Goal: Transaction & Acquisition: Purchase product/service

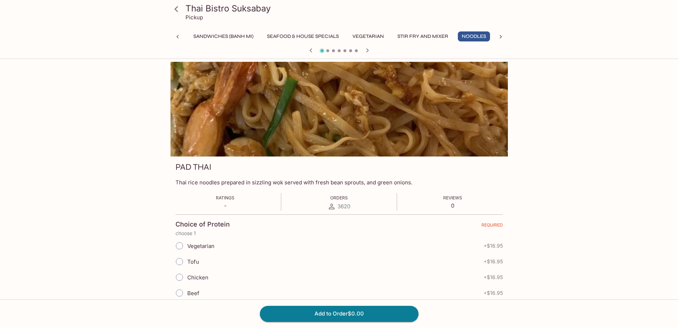
click at [180, 8] on icon at bounding box center [176, 9] width 13 height 13
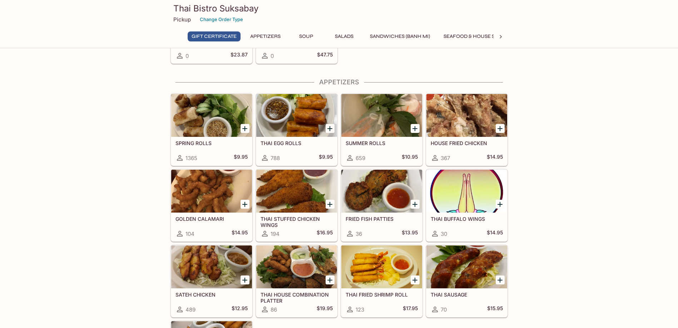
scroll to position [60, 0]
click at [275, 37] on button "Appetizers" at bounding box center [265, 36] width 38 height 10
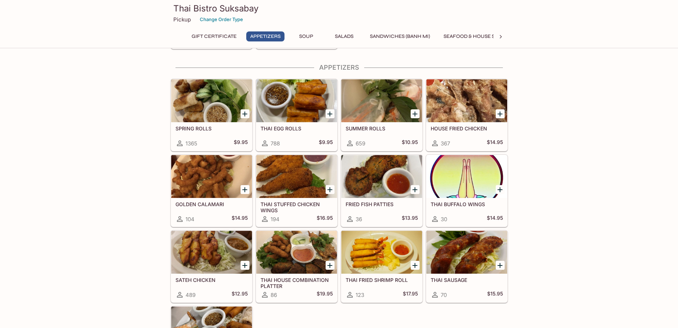
click at [312, 36] on button "Soup" at bounding box center [306, 36] width 32 height 10
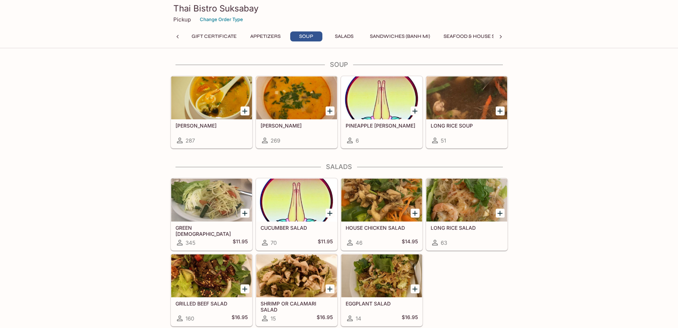
scroll to position [1689, 0]
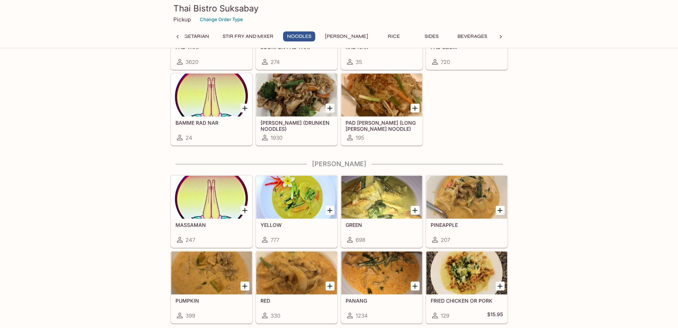
click at [281, 216] on div at bounding box center [296, 197] width 81 height 43
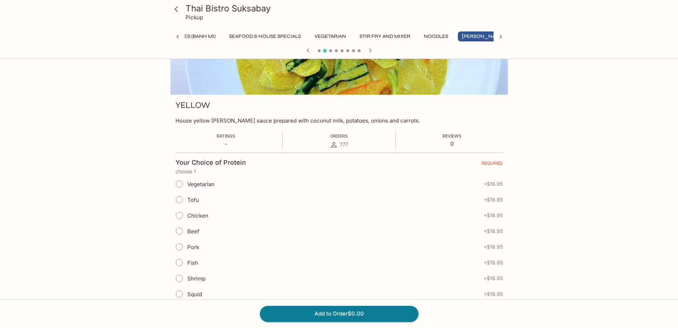
scroll to position [60, 0]
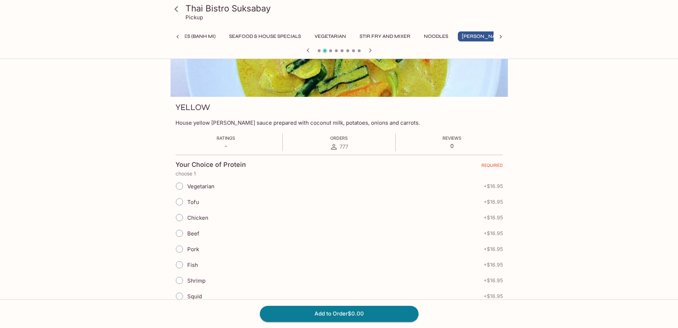
click at [193, 278] on span "Shrimp" at bounding box center [196, 281] width 18 height 7
click at [187, 278] on input "Shrimp" at bounding box center [179, 280] width 15 height 15
radio input "true"
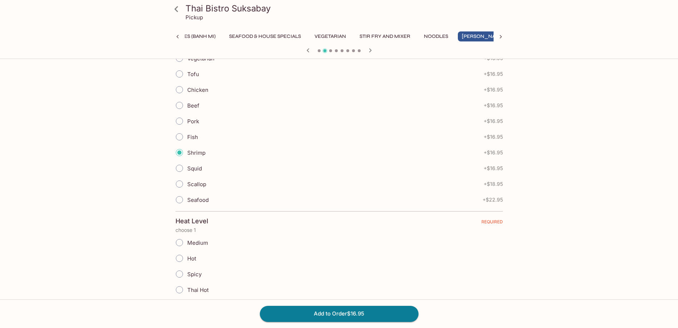
scroll to position [298, 0]
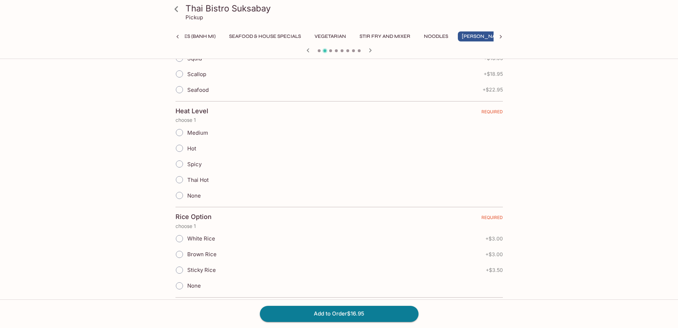
click at [207, 134] on span "Medium" at bounding box center [197, 132] width 21 height 7
click at [187, 134] on input "Medium" at bounding box center [179, 132] width 15 height 15
radio input "true"
click at [204, 239] on span "White Rice" at bounding box center [201, 238] width 28 height 7
click at [187, 239] on input "White Rice" at bounding box center [179, 238] width 15 height 15
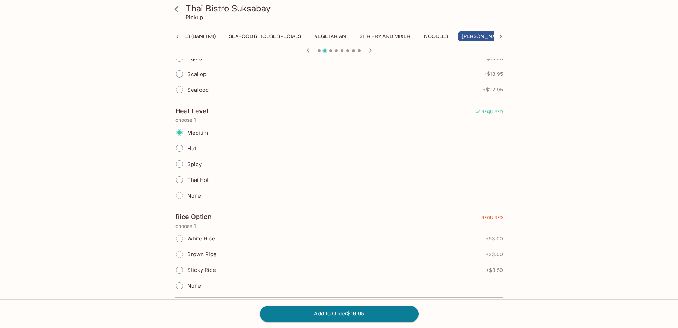
radio input "true"
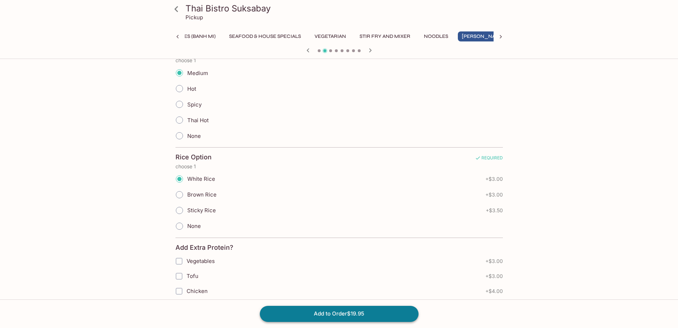
scroll to position [417, 0]
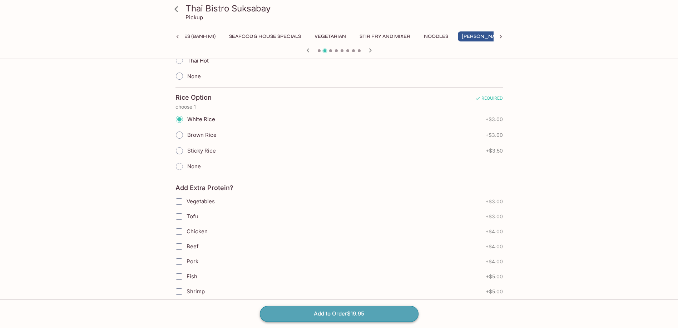
click at [301, 310] on button "Add to Order $19.95" at bounding box center [339, 314] width 159 height 16
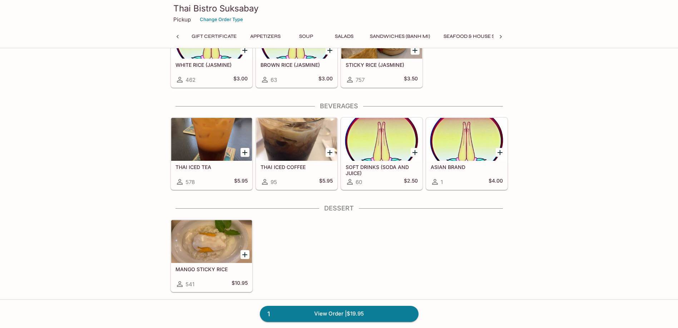
scroll to position [0, 290]
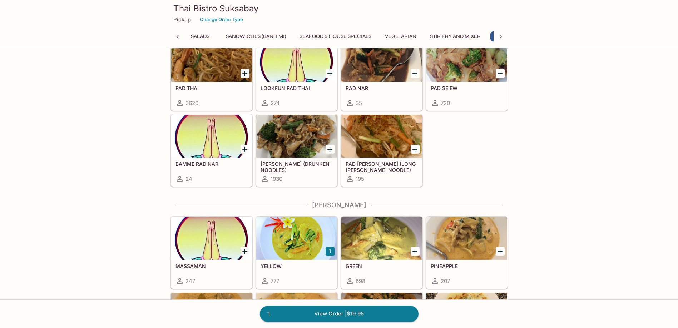
scroll to position [0, 177]
click at [302, 173] on h5 "[PERSON_NAME] (DRUNKEN NOODLES)" at bounding box center [297, 167] width 72 height 12
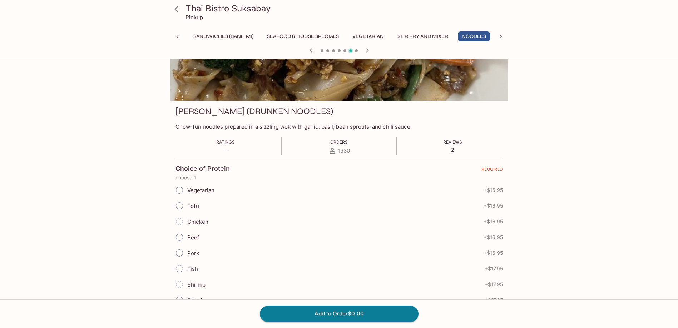
scroll to position [60, 0]
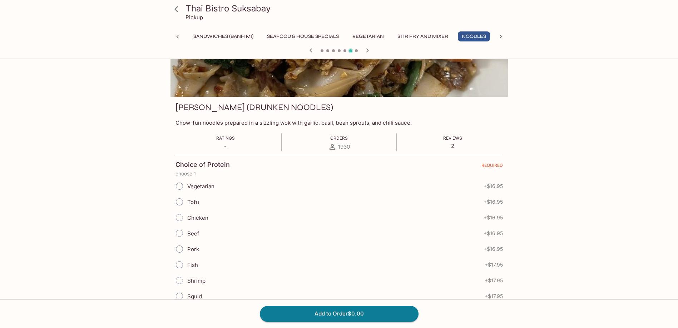
click at [195, 248] on span "Pork" at bounding box center [193, 249] width 12 height 7
click at [187, 248] on input "Pork" at bounding box center [179, 249] width 15 height 15
radio input "true"
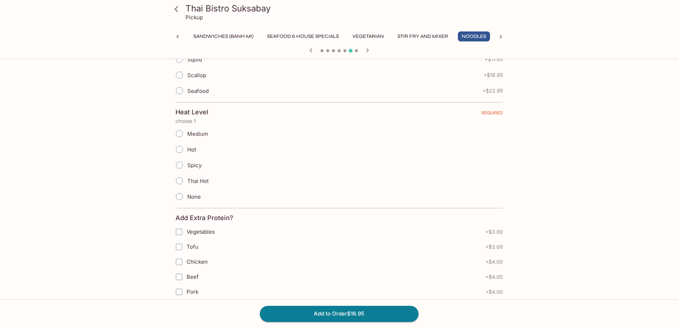
scroll to position [298, 0]
click at [202, 131] on span "Medium" at bounding box center [197, 132] width 21 height 7
click at [187, 131] on input "Medium" at bounding box center [179, 132] width 15 height 15
radio input "true"
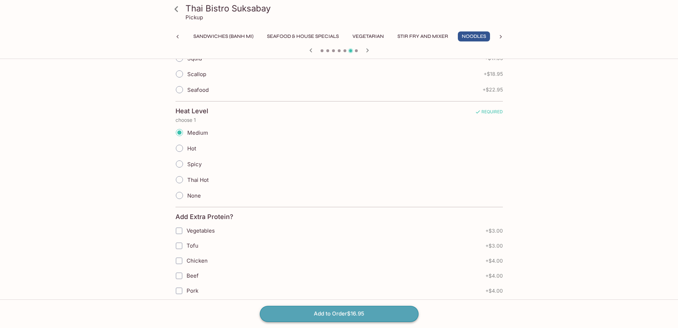
click at [297, 307] on button "Add to Order $16.95" at bounding box center [339, 314] width 159 height 16
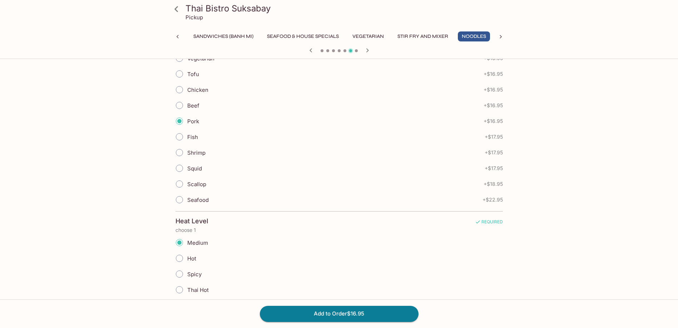
scroll to position [357, 0]
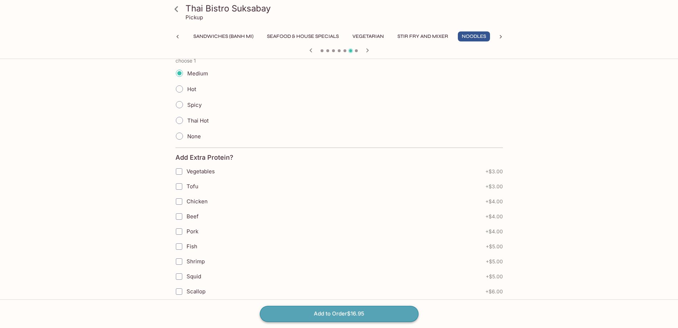
click at [337, 310] on button "Add to Order $16.95" at bounding box center [339, 314] width 159 height 16
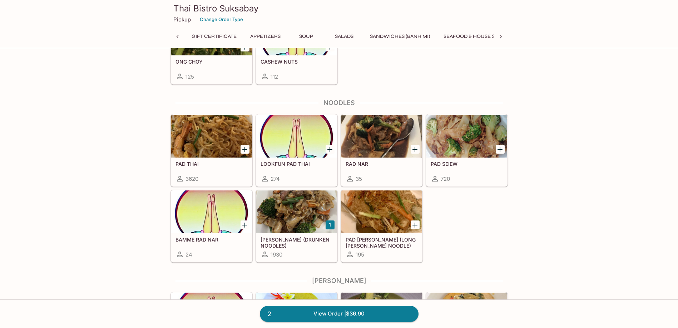
scroll to position [0, 138]
click at [195, 144] on div at bounding box center [211, 136] width 81 height 43
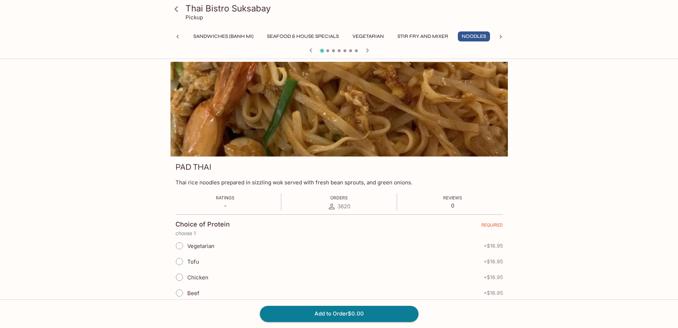
scroll to position [60, 0]
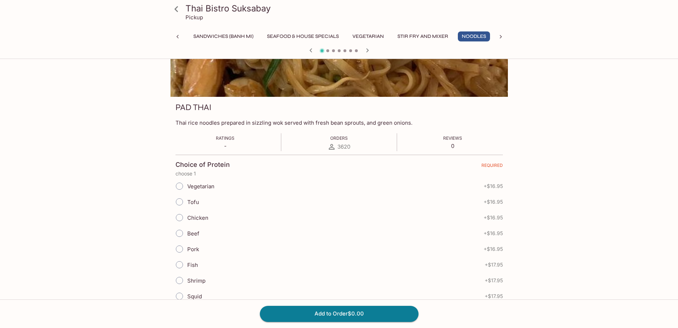
click at [200, 219] on span "Chicken" at bounding box center [197, 218] width 21 height 7
click at [187, 219] on input "Chicken" at bounding box center [179, 217] width 15 height 15
radio input "true"
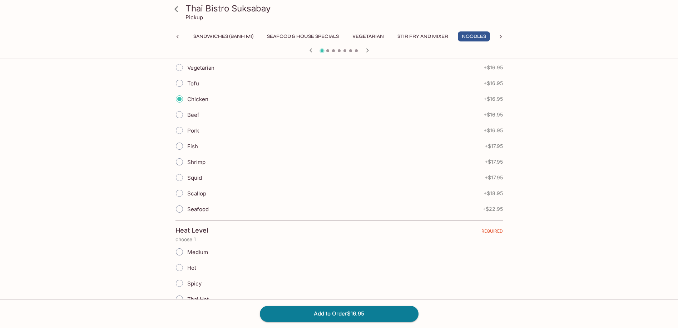
click at [193, 267] on span "Hot" at bounding box center [191, 268] width 9 height 7
click at [187, 267] on input "Hot" at bounding box center [179, 267] width 15 height 15
radio input "true"
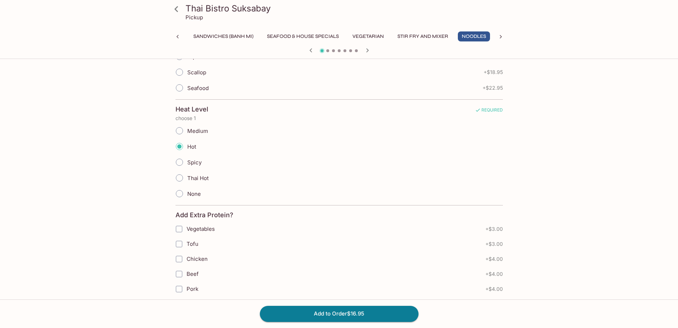
scroll to position [357, 0]
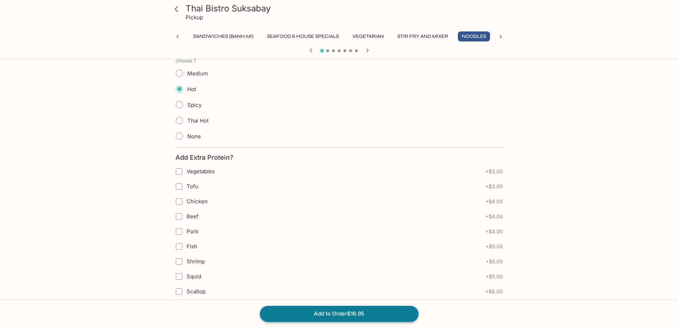
click at [314, 317] on button "Add to Order $16.95" at bounding box center [339, 314] width 159 height 16
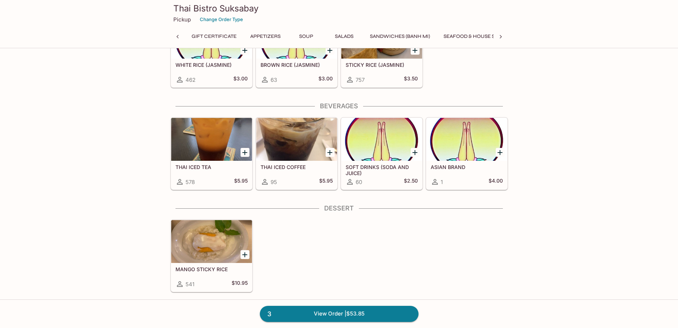
scroll to position [0, 290]
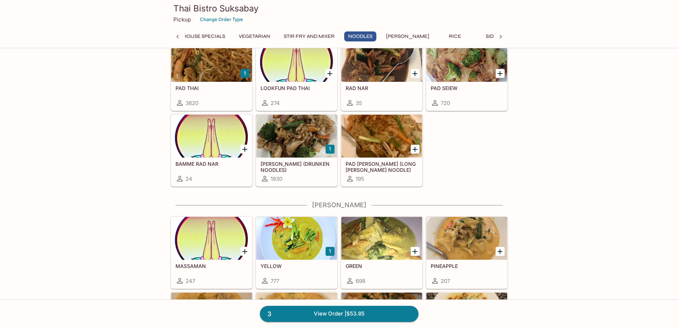
click at [316, 170] on h5 "[PERSON_NAME] (DRUNKEN NOODLES)" at bounding box center [297, 167] width 72 height 12
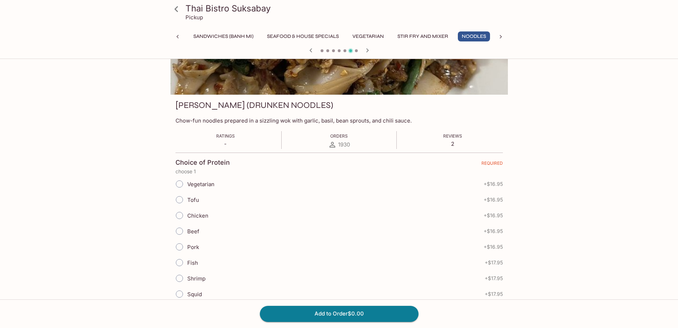
scroll to position [60, 0]
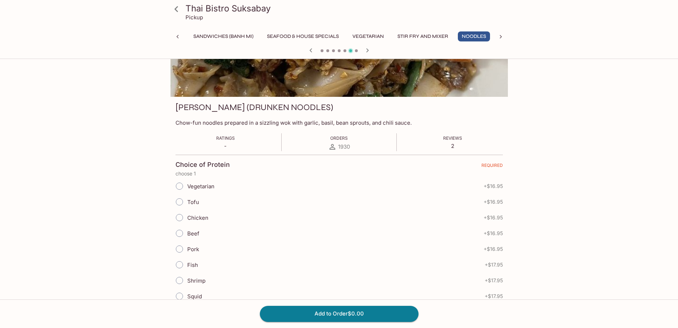
click at [193, 234] on span "Beef" at bounding box center [193, 233] width 12 height 7
click at [187, 234] on input "Beef" at bounding box center [179, 233] width 15 height 15
radio input "true"
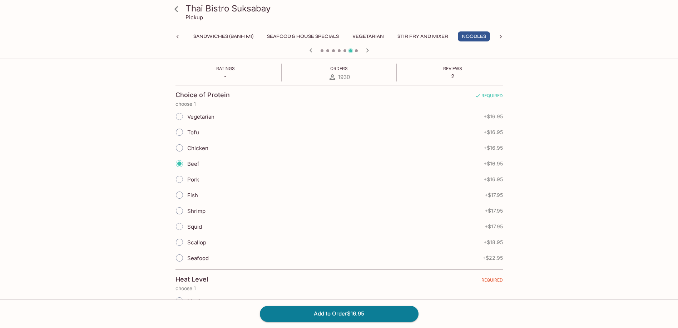
scroll to position [178, 0]
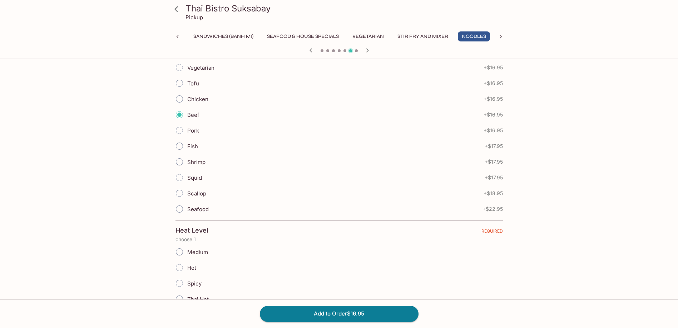
click at [203, 250] on span "Medium" at bounding box center [197, 252] width 21 height 7
click at [187, 250] on input "Medium" at bounding box center [179, 252] width 15 height 15
radio input "true"
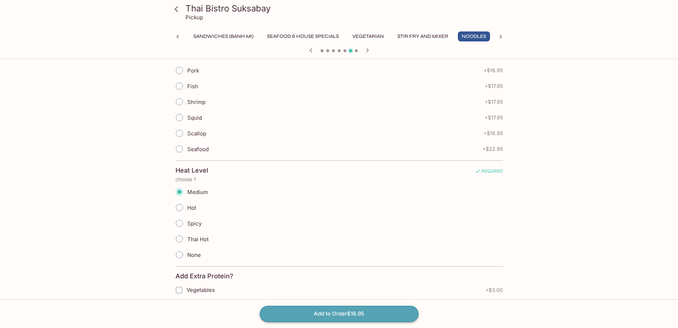
click at [316, 315] on button "Add to Order $16.95" at bounding box center [339, 314] width 159 height 16
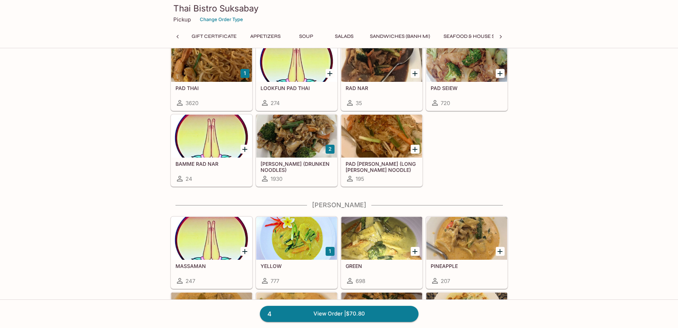
scroll to position [0, 177]
click at [269, 147] on div at bounding box center [296, 136] width 81 height 43
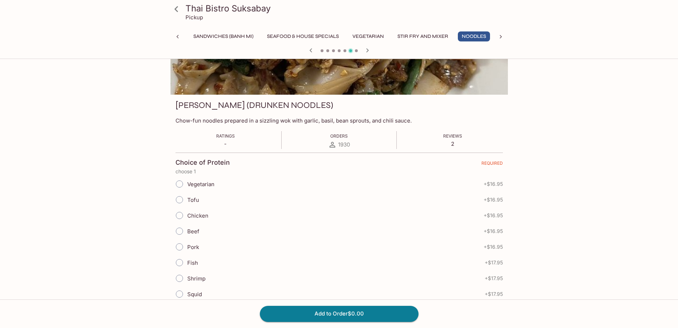
scroll to position [60, 0]
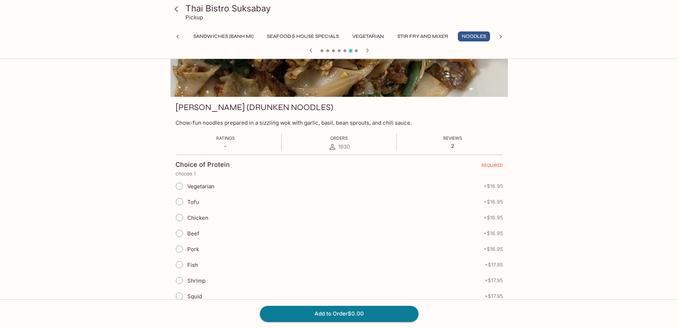
click at [195, 219] on span "Chicken" at bounding box center [197, 218] width 21 height 7
click at [187, 219] on input "Chicken" at bounding box center [179, 217] width 15 height 15
radio input "true"
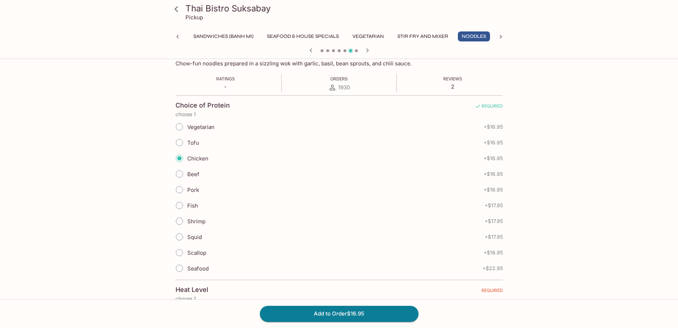
scroll to position [0, 0]
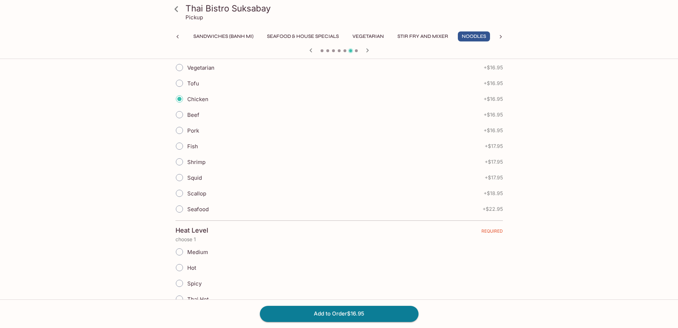
click at [187, 266] on span "Hot" at bounding box center [191, 268] width 9 height 7
click at [187, 266] on input "Hot" at bounding box center [179, 267] width 15 height 15
radio input "true"
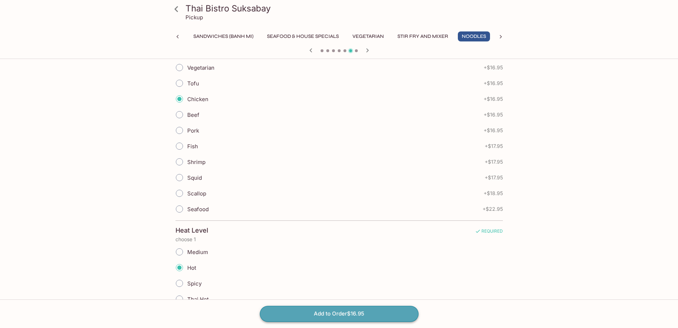
click at [290, 309] on button "Add to Order $16.95" at bounding box center [339, 314] width 159 height 16
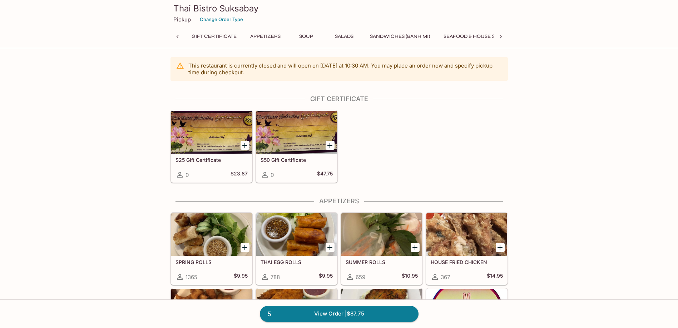
scroll to position [0, 28]
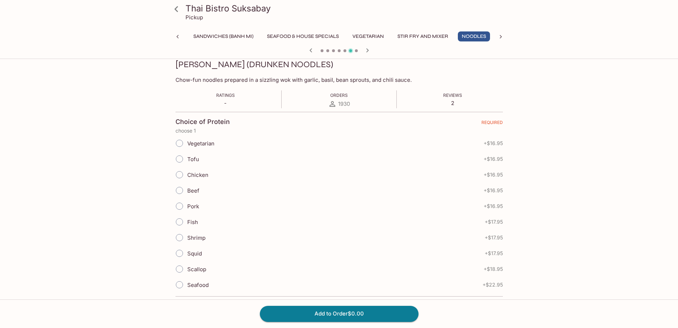
scroll to position [135, 0]
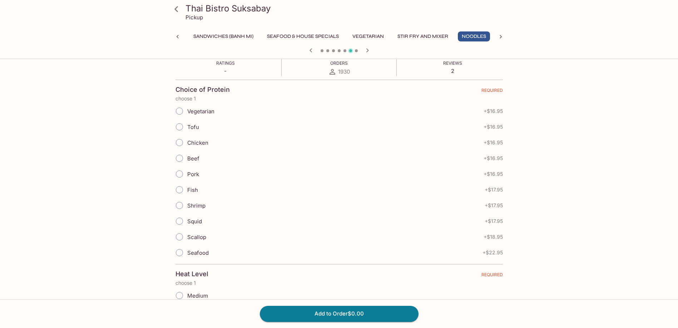
click at [198, 155] on span "Beef" at bounding box center [193, 158] width 12 height 7
click at [187, 155] on input "Beef" at bounding box center [179, 158] width 15 height 15
radio input "true"
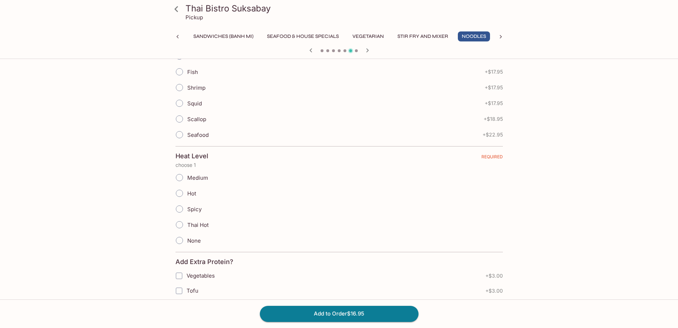
scroll to position [254, 0]
click at [201, 179] on span "Medium" at bounding box center [197, 176] width 21 height 7
click at [187, 179] on input "Medium" at bounding box center [179, 176] width 15 height 15
radio input "true"
click at [327, 308] on button "Add to Order $16.95" at bounding box center [339, 314] width 159 height 16
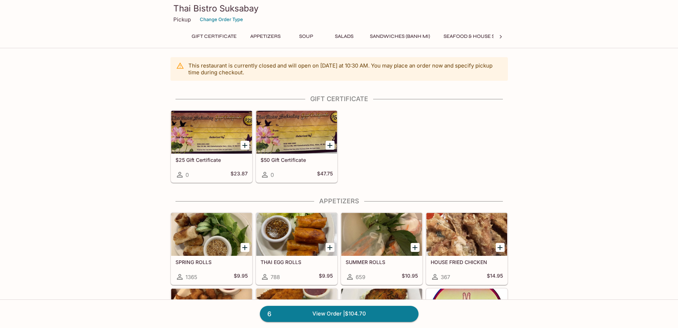
scroll to position [189, 0]
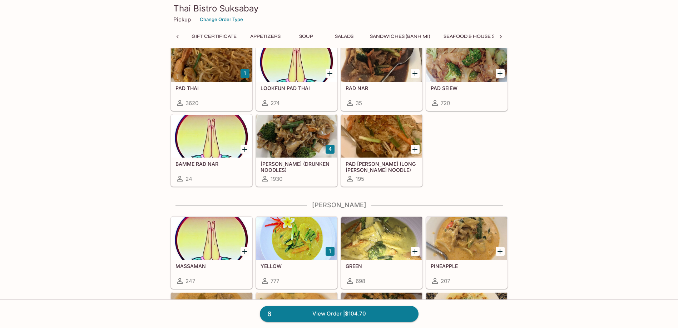
scroll to position [0, 177]
click at [280, 157] on div at bounding box center [296, 136] width 81 height 43
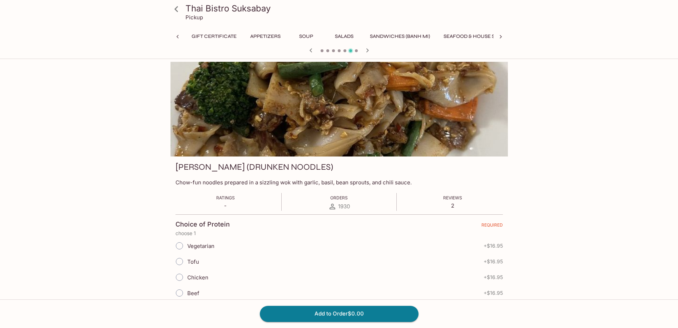
scroll to position [0, 177]
click at [193, 290] on span "Beef" at bounding box center [193, 293] width 12 height 7
click at [187, 290] on input "Beef" at bounding box center [179, 293] width 15 height 15
radio input "true"
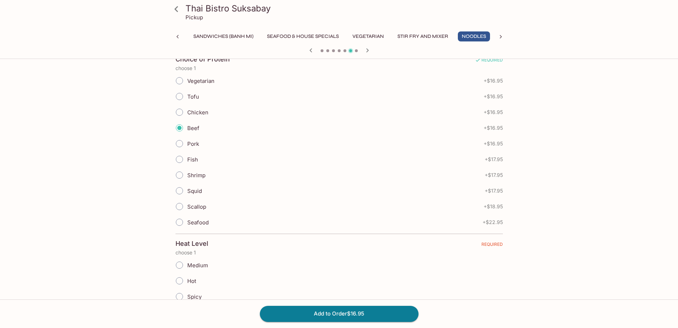
scroll to position [178, 0]
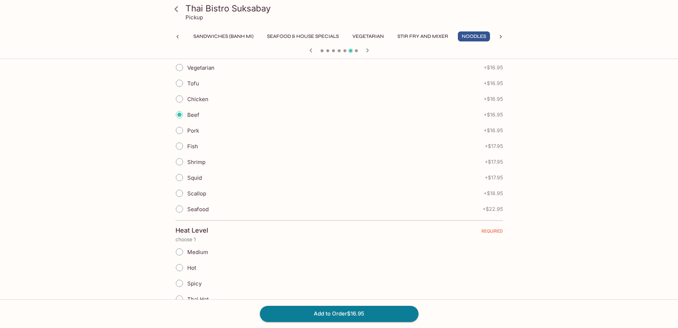
click at [193, 266] on span "Hot" at bounding box center [191, 268] width 9 height 7
click at [187, 266] on input "Hot" at bounding box center [179, 267] width 15 height 15
radio input "true"
click at [294, 318] on button "Add to Order $16.95" at bounding box center [339, 314] width 159 height 16
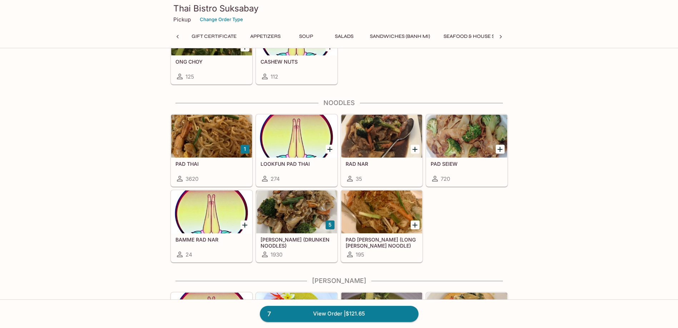
scroll to position [0, 138]
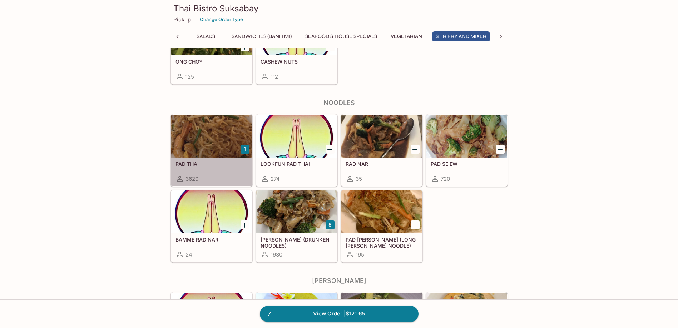
click at [223, 153] on div at bounding box center [211, 136] width 81 height 43
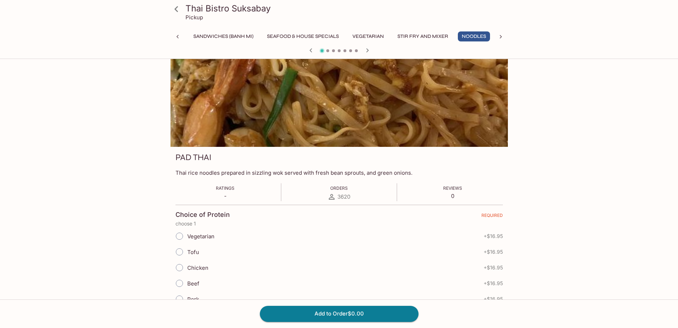
scroll to position [60, 0]
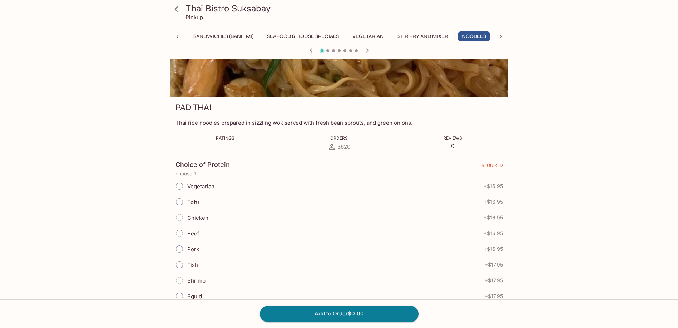
click at [204, 218] on span "Chicken" at bounding box center [197, 218] width 21 height 7
click at [187, 218] on input "Chicken" at bounding box center [179, 217] width 15 height 15
radio input "true"
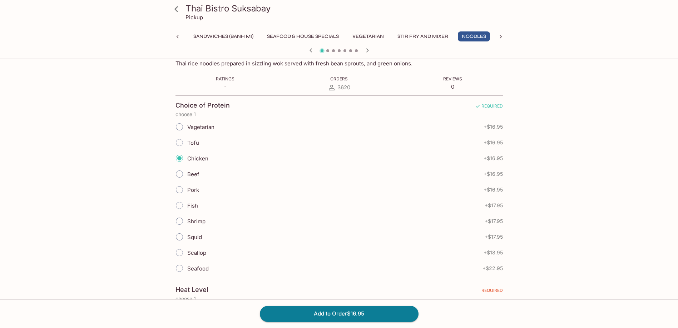
scroll to position [178, 0]
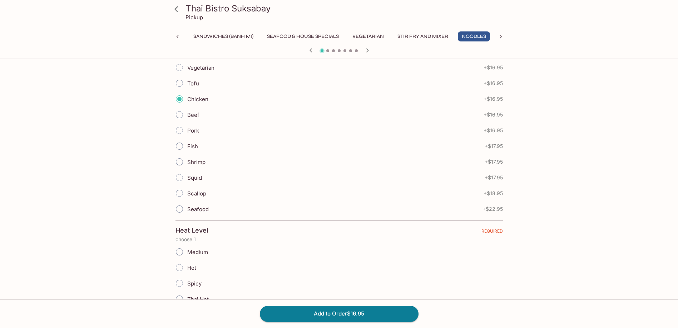
click at [193, 281] on span "Spicy" at bounding box center [194, 283] width 14 height 7
click at [187, 281] on input "Spicy" at bounding box center [179, 283] width 15 height 15
radio input "true"
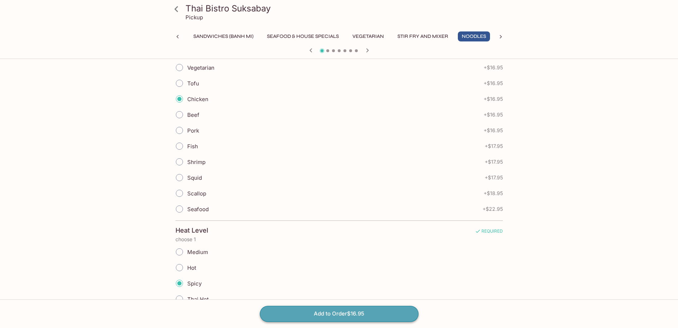
click at [307, 309] on button "Add to Order $16.95" at bounding box center [339, 314] width 159 height 16
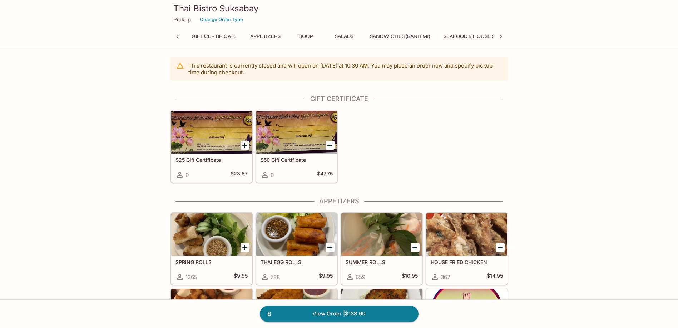
scroll to position [0, 28]
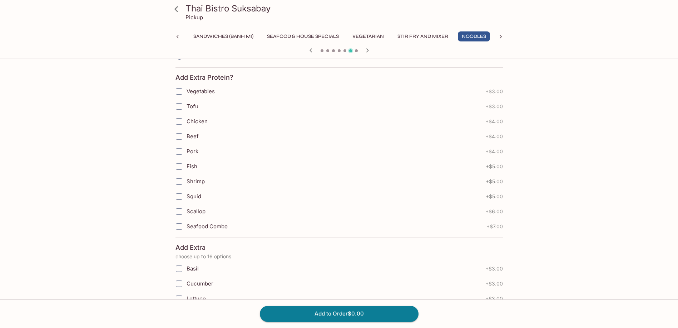
scroll to position [135, 0]
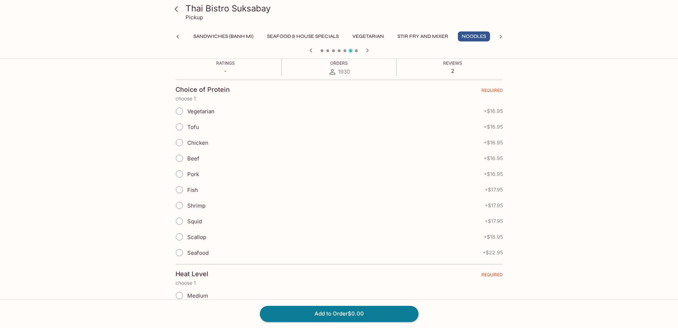
click at [198, 156] on span "Beef" at bounding box center [193, 158] width 12 height 7
click at [187, 156] on input "Beef" at bounding box center [179, 158] width 15 height 15
radio input "true"
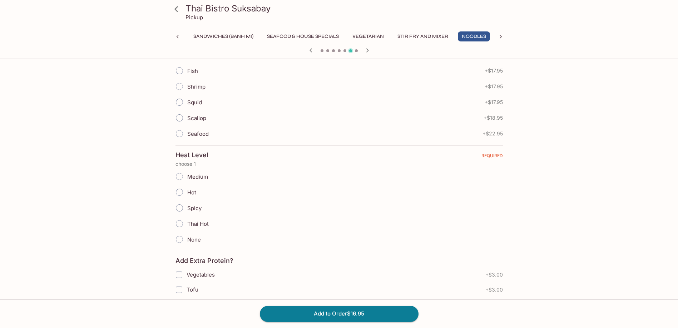
scroll to position [314, 0]
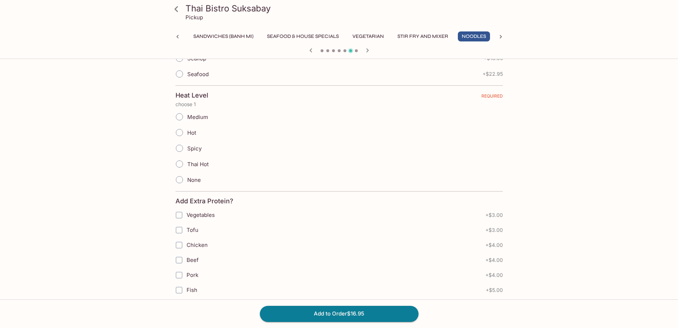
click at [192, 132] on span "Hot" at bounding box center [191, 132] width 9 height 7
click at [187, 132] on input "Hot" at bounding box center [179, 132] width 15 height 15
radio input "true"
click at [373, 318] on button "Add to Order $16.95" at bounding box center [339, 314] width 159 height 16
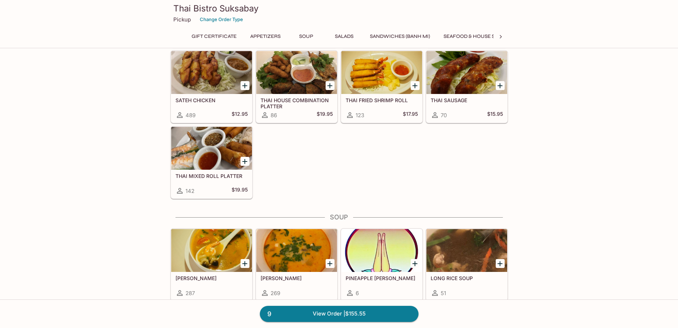
scroll to position [223, 0]
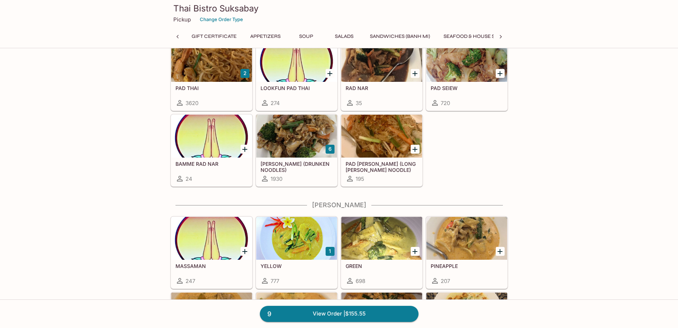
scroll to position [0, 177]
click at [289, 172] on h5 "[PERSON_NAME] (DRUNKEN NOODLES)" at bounding box center [297, 167] width 72 height 12
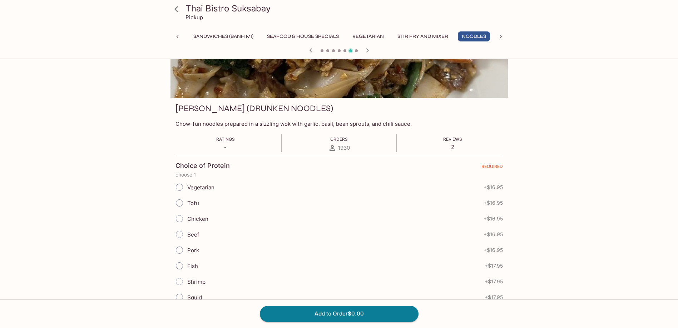
scroll to position [60, 0]
click at [188, 231] on span "Beef" at bounding box center [193, 233] width 12 height 7
click at [187, 231] on input "Beef" at bounding box center [179, 233] width 15 height 15
radio input "true"
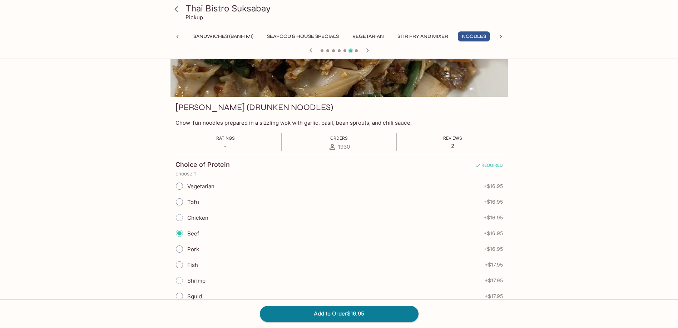
scroll to position [178, 0]
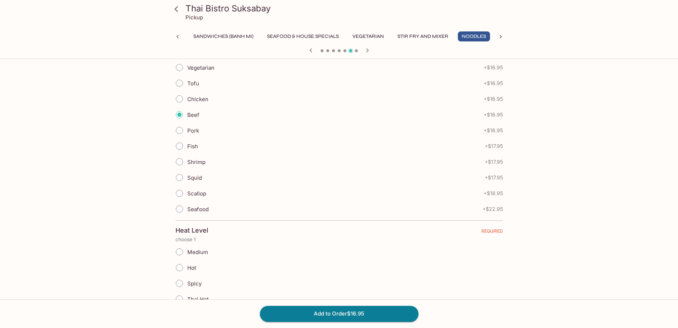
click at [197, 266] on div "Hot" at bounding box center [340, 268] width 328 height 16
click at [194, 266] on span "Hot" at bounding box center [191, 268] width 9 height 7
click at [187, 266] on input "Hot" at bounding box center [179, 267] width 15 height 15
radio input "true"
click at [318, 314] on button "Add to Order $16.95" at bounding box center [339, 314] width 159 height 16
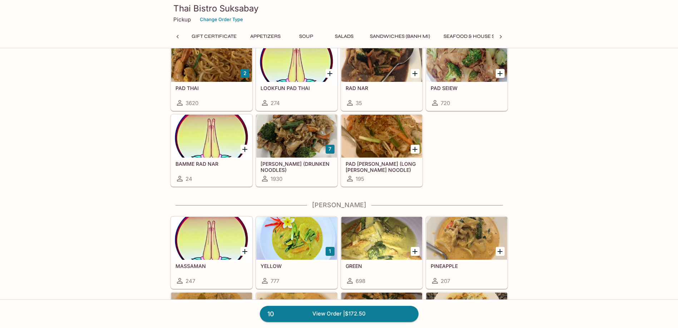
scroll to position [0, 177]
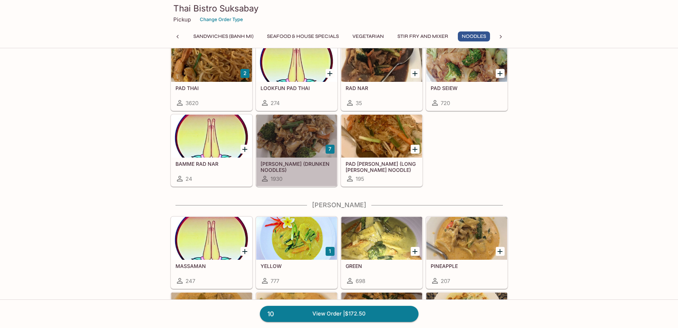
click at [278, 161] on div "[PERSON_NAME] (DRUNKEN NOODLES) 1930" at bounding box center [296, 172] width 81 height 29
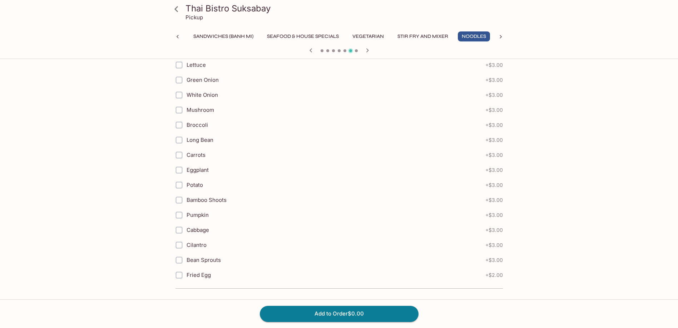
scroll to position [60, 0]
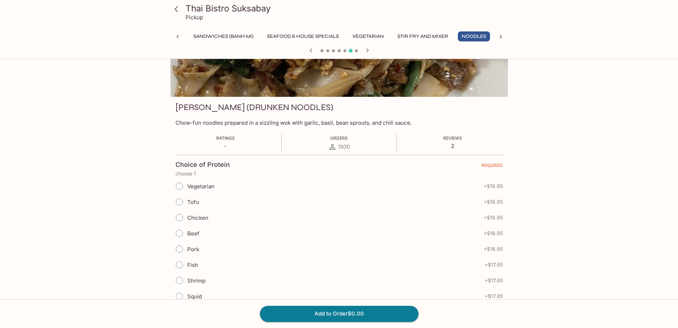
click at [191, 231] on span "Beef" at bounding box center [193, 233] width 12 height 7
click at [187, 231] on input "Beef" at bounding box center [179, 233] width 15 height 15
radio input "true"
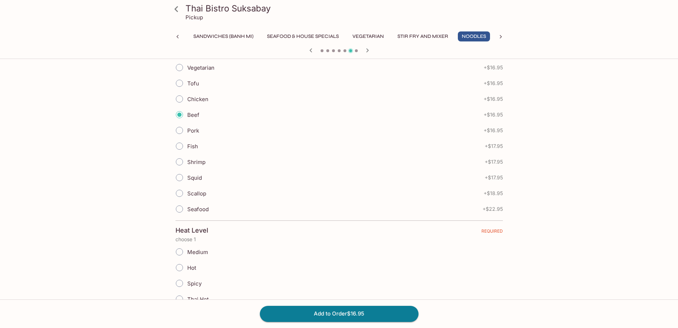
click at [206, 254] on span "Medium" at bounding box center [197, 252] width 21 height 7
click at [187, 254] on input "Medium" at bounding box center [179, 252] width 15 height 15
radio input "true"
click at [337, 314] on button "Add to Order $16.95" at bounding box center [339, 314] width 159 height 16
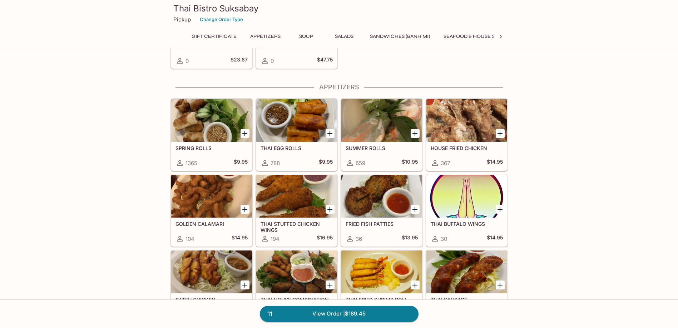
scroll to position [1648, 0]
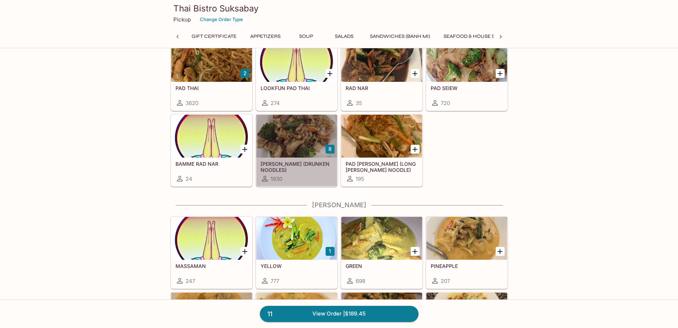
click at [284, 163] on h5 "[PERSON_NAME] (DRUNKEN NOODLES)" at bounding box center [297, 167] width 72 height 12
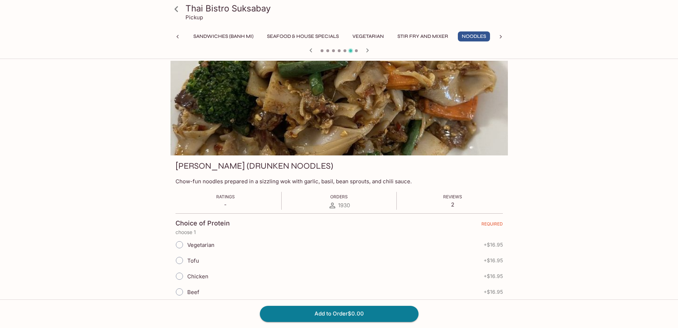
scroll to position [60, 0]
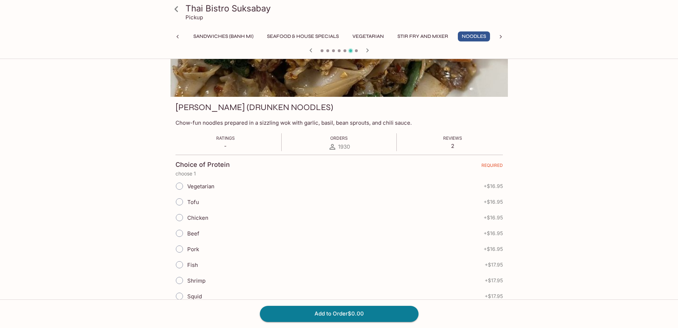
click at [191, 230] on span "Beef" at bounding box center [193, 233] width 12 height 7
click at [187, 230] on input "Beef" at bounding box center [179, 233] width 15 height 15
radio input "true"
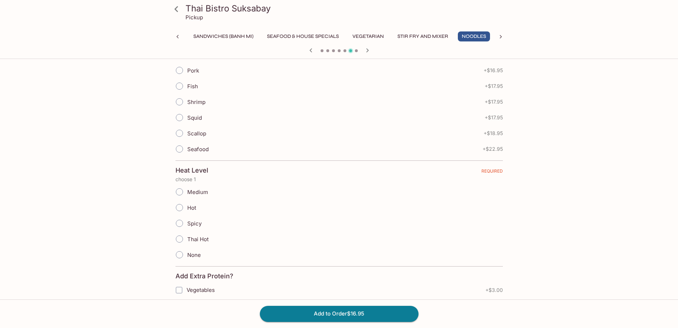
click at [198, 188] on label "Medium" at bounding box center [190, 192] width 36 height 16
click at [187, 188] on input "Medium" at bounding box center [179, 192] width 15 height 15
radio input "true"
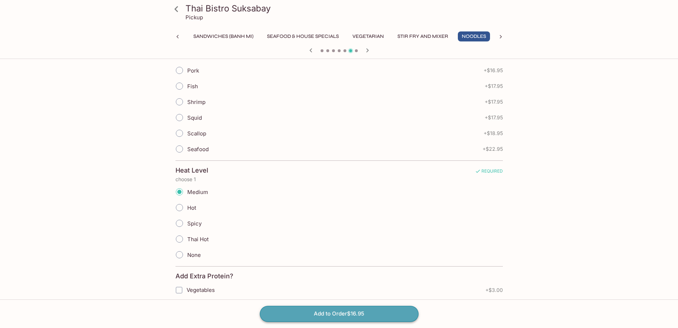
click at [313, 309] on button "Add to Order $16.95" at bounding box center [339, 314] width 159 height 16
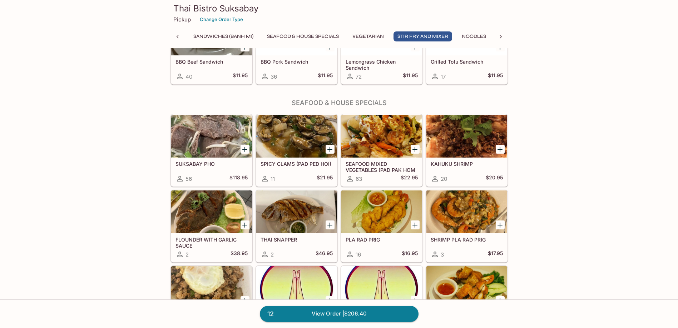
scroll to position [1572, 0]
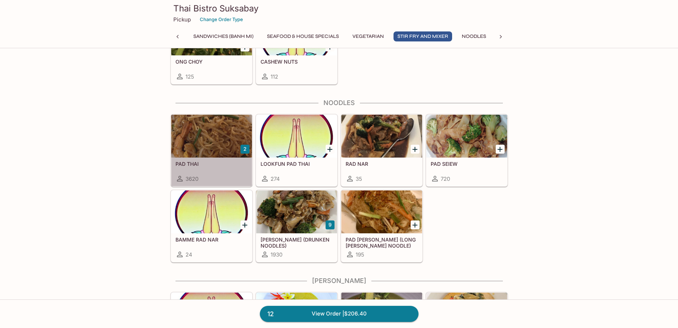
click at [212, 163] on h5 "PAD THAI" at bounding box center [212, 164] width 72 height 6
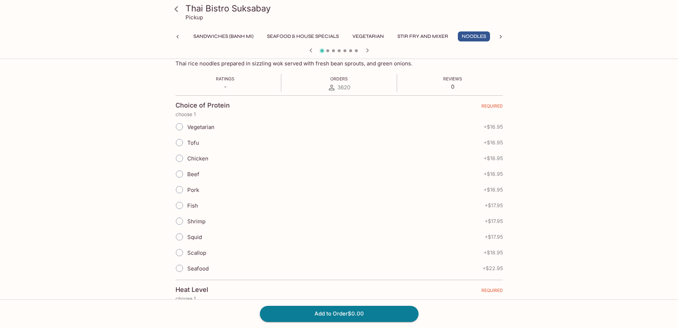
click at [198, 221] on span "Shrimp" at bounding box center [196, 221] width 18 height 7
click at [187, 221] on input "Shrimp" at bounding box center [179, 221] width 15 height 15
radio input "true"
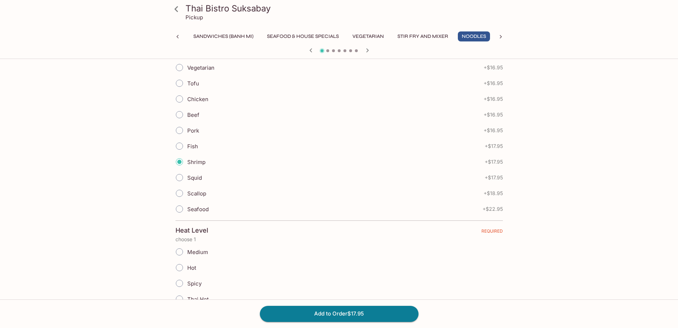
click at [197, 252] on span "Medium" at bounding box center [197, 252] width 21 height 7
click at [187, 252] on input "Medium" at bounding box center [179, 252] width 15 height 15
radio input "true"
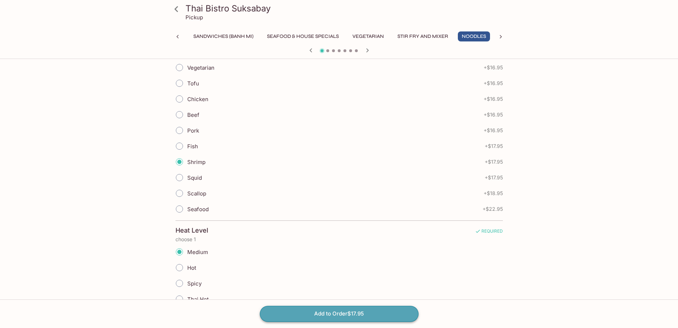
click at [298, 309] on button "Add to Order $17.95" at bounding box center [339, 314] width 159 height 16
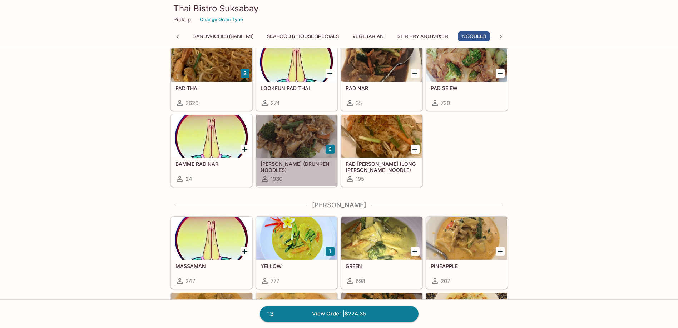
click at [314, 168] on h5 "[PERSON_NAME] (DRUNKEN NOODLES)" at bounding box center [297, 167] width 72 height 12
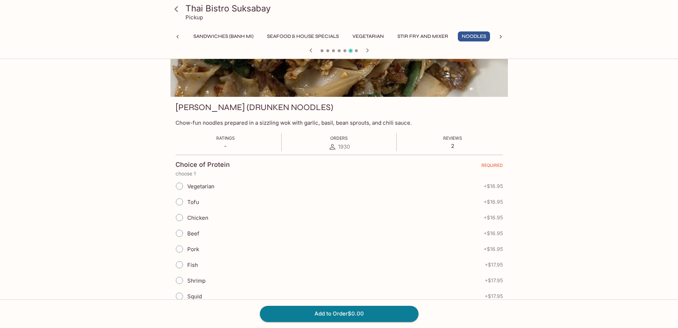
click at [195, 234] on span "Beef" at bounding box center [193, 233] width 12 height 7
click at [187, 234] on input "Beef" at bounding box center [179, 233] width 15 height 15
radio input "true"
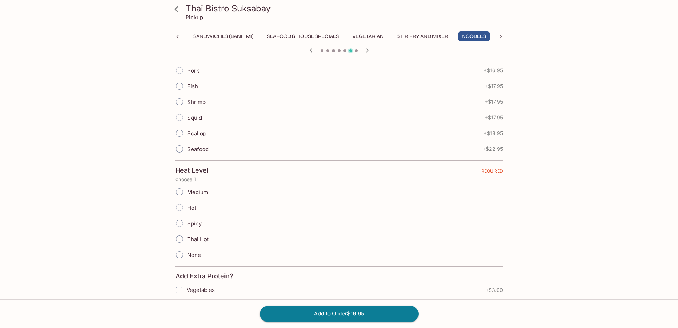
click at [196, 191] on span "Medium" at bounding box center [197, 192] width 21 height 7
click at [187, 191] on input "Medium" at bounding box center [179, 192] width 15 height 15
radio input "true"
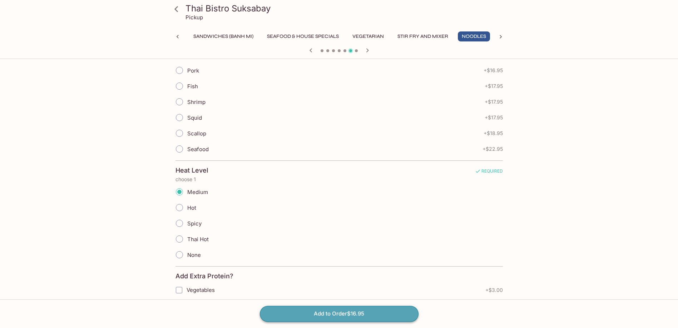
click at [307, 310] on button "Add to Order $16.95" at bounding box center [339, 314] width 159 height 16
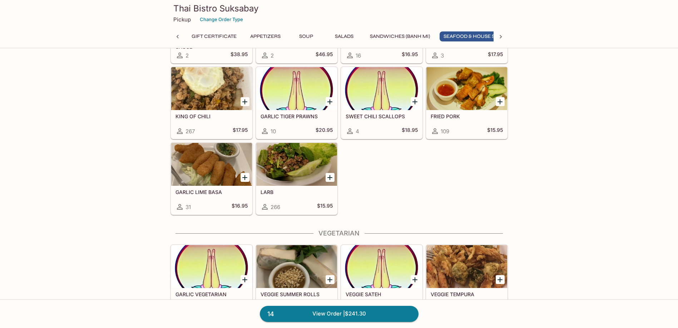
scroll to position [0, 28]
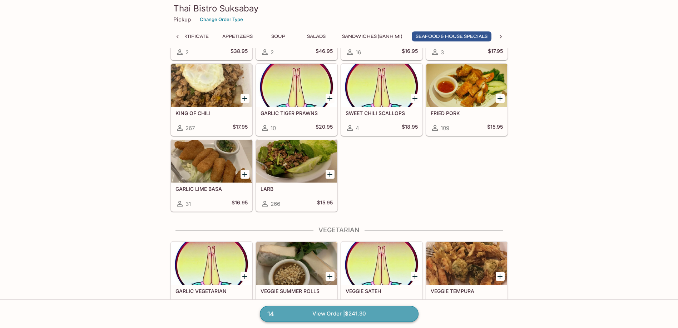
click at [311, 320] on link "14 View Order | $241.30" at bounding box center [339, 314] width 159 height 16
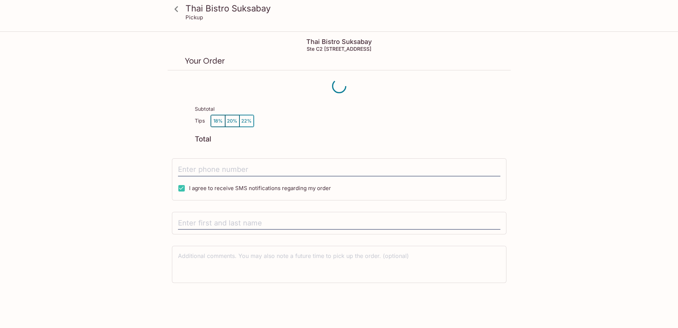
scroll to position [32, 0]
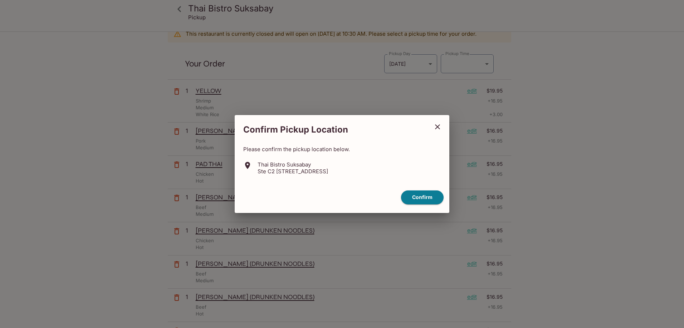
type input "[DATE]T21:00:00.000000Z"
click at [421, 201] on button "Confirm" at bounding box center [422, 198] width 43 height 14
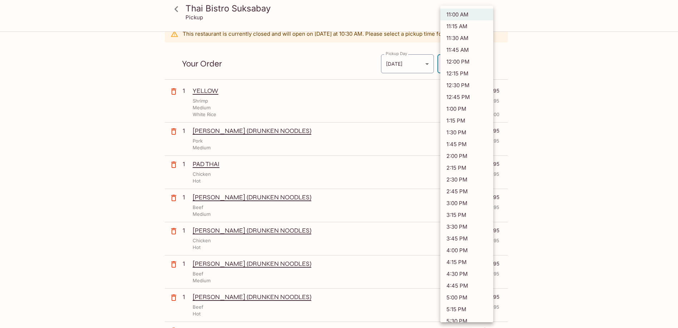
click at [455, 67] on body "Thai Bistro Suksabay Pickup Thai Bistro Suksabay Ste C2 [STREET_ADDRESS] This r…" at bounding box center [339, 164] width 678 height 328
click at [620, 79] on div at bounding box center [342, 164] width 684 height 328
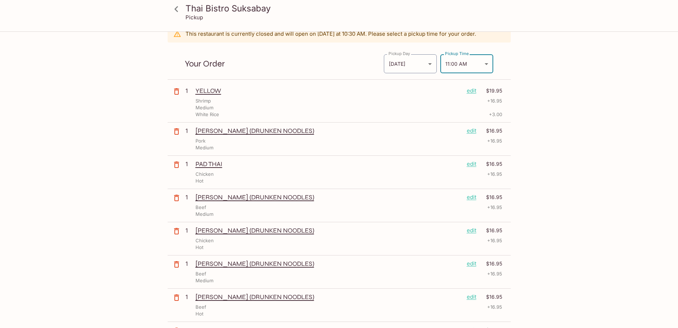
click at [472, 231] on p "edit" at bounding box center [472, 231] width 10 height 8
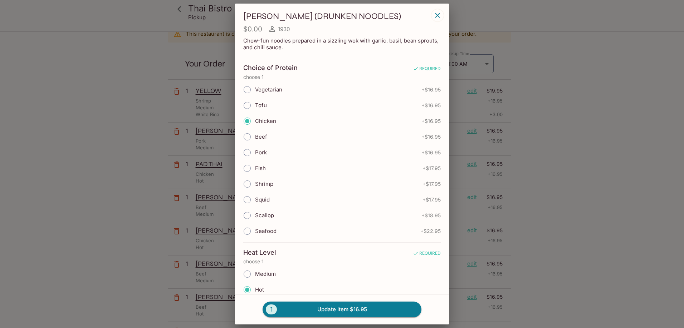
click at [259, 138] on span "Beef" at bounding box center [261, 136] width 12 height 7
click at [255, 138] on input "Beef" at bounding box center [247, 136] width 15 height 15
radio input "true"
click at [317, 309] on button "1 Update Item $16.95" at bounding box center [342, 310] width 159 height 16
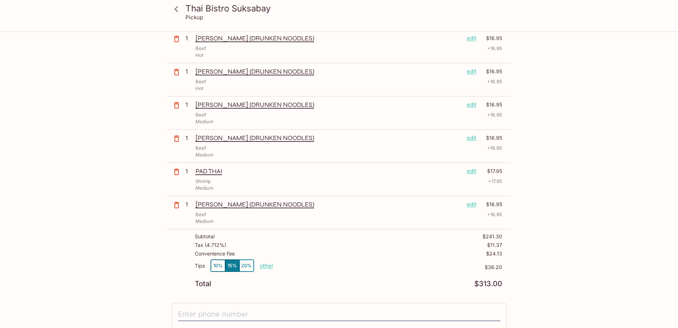
scroll to position [417, 0]
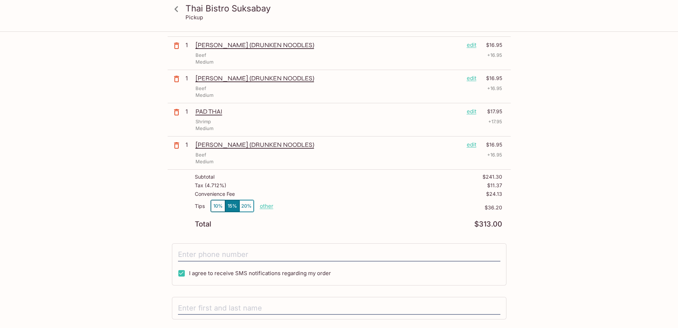
click at [467, 114] on p "edit" at bounding box center [472, 112] width 10 height 8
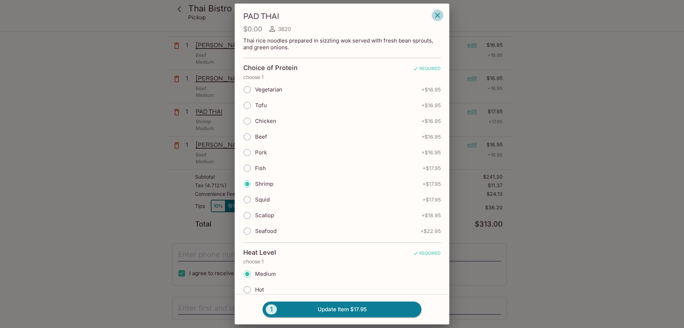
click at [435, 14] on icon "button" at bounding box center [437, 15] width 9 height 9
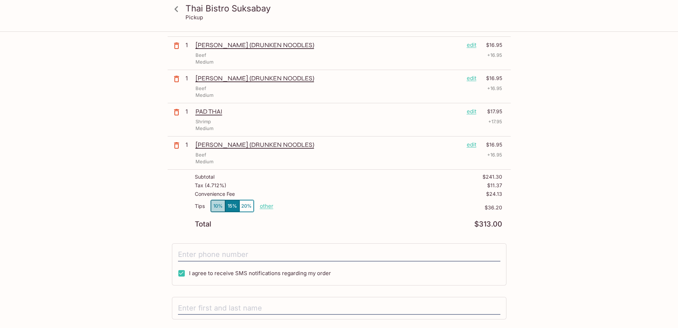
click at [219, 205] on button "10%" at bounding box center [218, 206] width 14 height 12
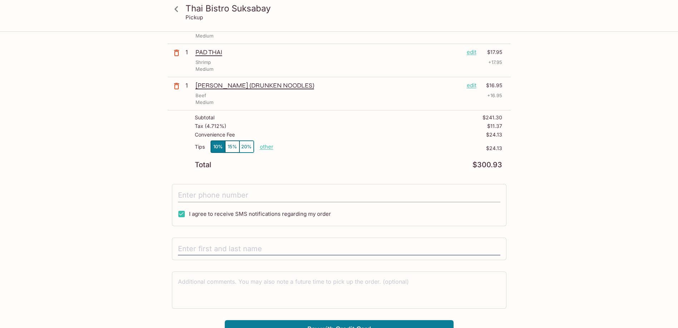
click at [261, 196] on input "tel" at bounding box center [339, 196] width 323 height 14
type input "[PHONE_NUMBER]"
drag, startPoint x: 139, startPoint y: 203, endPoint x: 117, endPoint y: 209, distance: 22.5
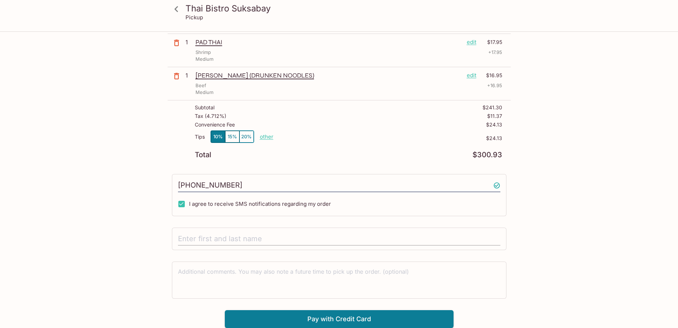
click at [256, 236] on input "text" at bounding box center [339, 239] width 323 height 14
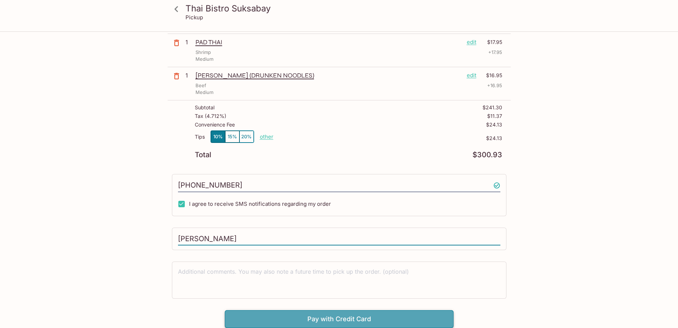
type input "[PERSON_NAME]"
click at [311, 322] on button "Pay with Credit Card" at bounding box center [339, 319] width 229 height 18
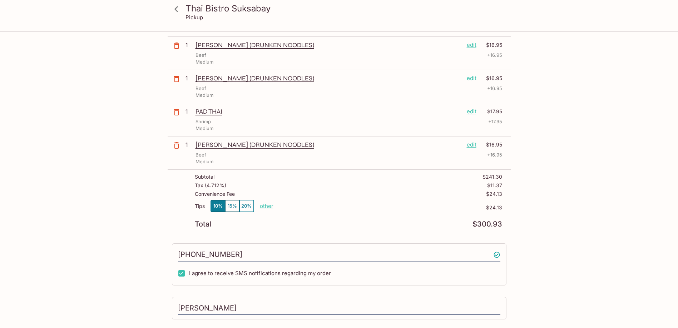
scroll to position [594, 0]
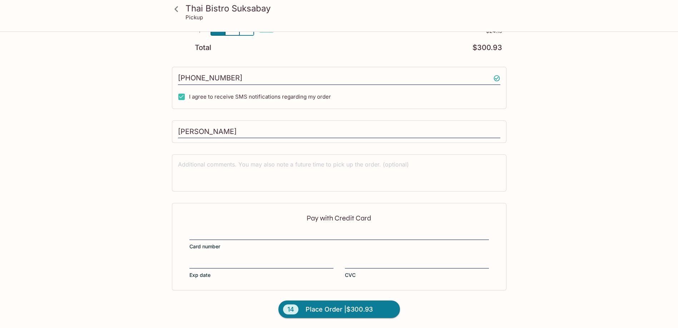
click at [234, 259] on div "Pay with Credit Card Card number Exp date CVC" at bounding box center [339, 246] width 335 height 87
click at [337, 306] on span "Place Order | $300.93" at bounding box center [339, 309] width 67 height 11
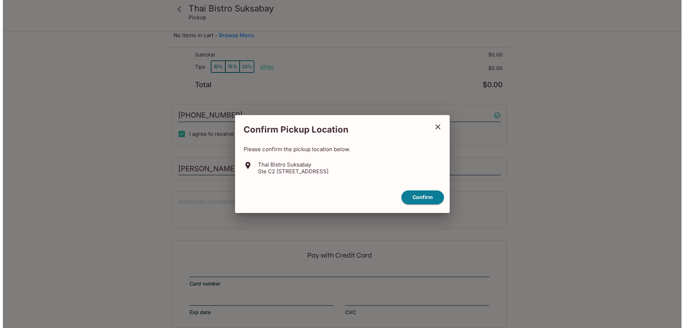
scroll to position [129, 0]
